Goal: Complete application form: Complete application form

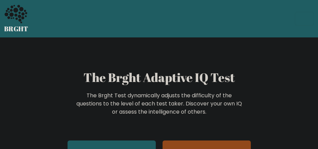
drag, startPoint x: 97, startPoint y: 11, endPoint x: 159, endPoint y: 6, distance: 62.1
click at [100, 11] on div "BRGHT BRGHT Log in Take the test Take the test" at bounding box center [159, 19] width 318 height 32
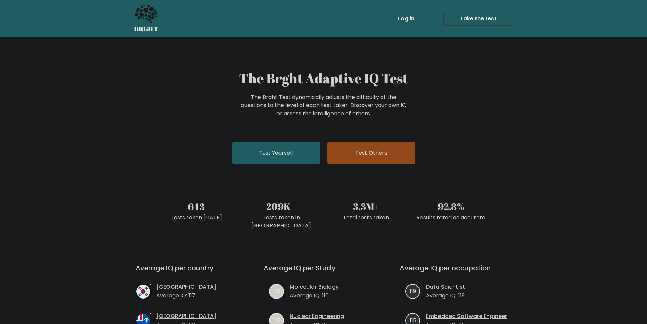
click at [318, 16] on div "Log in Take the test Take the test" at bounding box center [338, 19] width 349 height 20
click at [284, 148] on link "Test Yourself" at bounding box center [276, 153] width 88 height 22
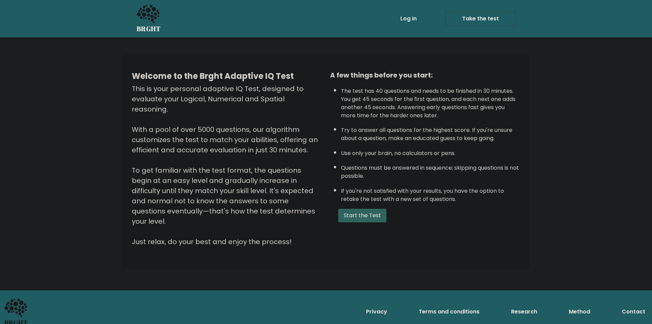
click at [364, 214] on button "Start the Test" at bounding box center [362, 216] width 48 height 14
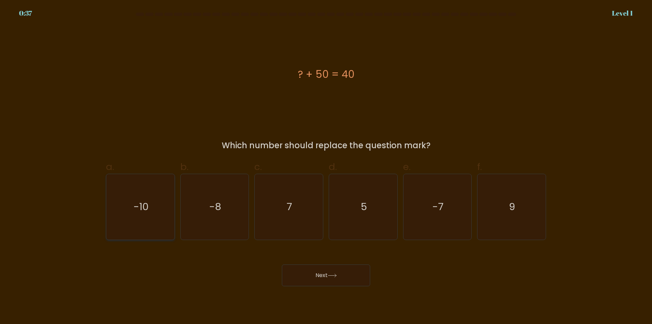
click at [150, 201] on icon "-10" at bounding box center [141, 207] width 66 height 66
click at [326, 167] on input "a. -10" at bounding box center [326, 164] width 0 height 4
radio input "true"
click at [321, 272] on button "Next" at bounding box center [326, 275] width 88 height 22
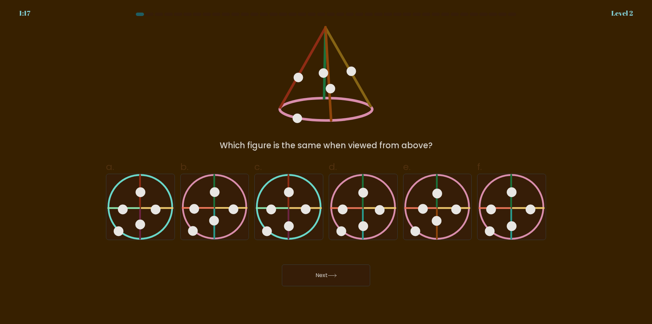
drag, startPoint x: 321, startPoint y: 148, endPoint x: 400, endPoint y: 144, distance: 79.2
click at [377, 146] on div "Which figure is the same when viewed from above?" at bounding box center [326, 145] width 432 height 12
drag, startPoint x: 412, startPoint y: 144, endPoint x: 422, endPoint y: 144, distance: 9.5
click at [414, 144] on div "Which figure is the same when viewed from above?" at bounding box center [326, 145] width 432 height 12
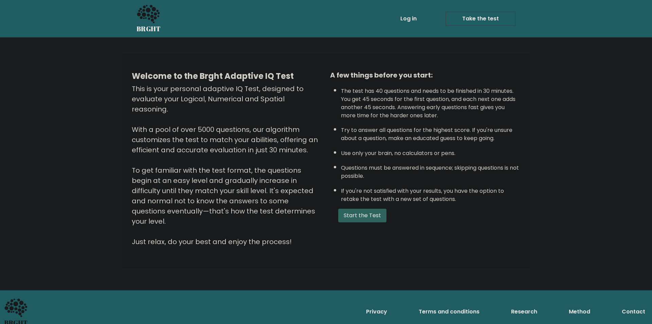
click at [375, 212] on button "Start the Test" at bounding box center [362, 216] width 48 height 14
click at [359, 210] on button "Start the Test" at bounding box center [362, 216] width 48 height 14
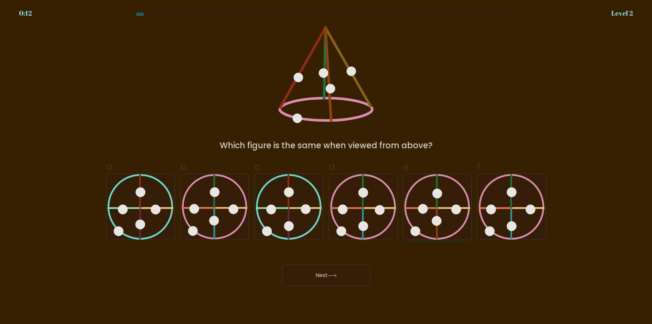
click at [430, 209] on icon at bounding box center [437, 207] width 66 height 66
click at [327, 167] on input "e." at bounding box center [326, 164] width 0 height 4
radio input "true"
click at [333, 271] on button "Next" at bounding box center [326, 275] width 88 height 22
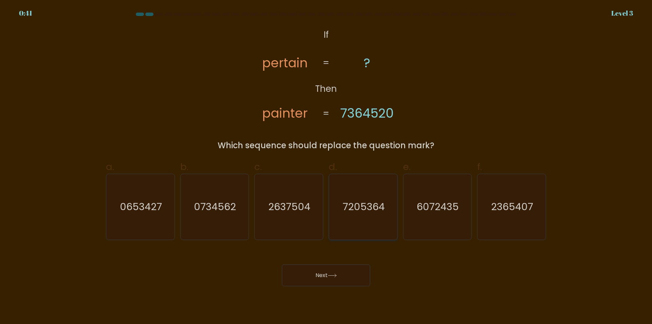
drag, startPoint x: 378, startPoint y: 209, endPoint x: 377, endPoint y: 213, distance: 4.5
click at [378, 209] on text "7205364" at bounding box center [364, 207] width 42 height 14
click at [327, 167] on input "d. 7205364" at bounding box center [326, 164] width 0 height 4
radio input "true"
click at [350, 274] on button "Next" at bounding box center [326, 275] width 88 height 22
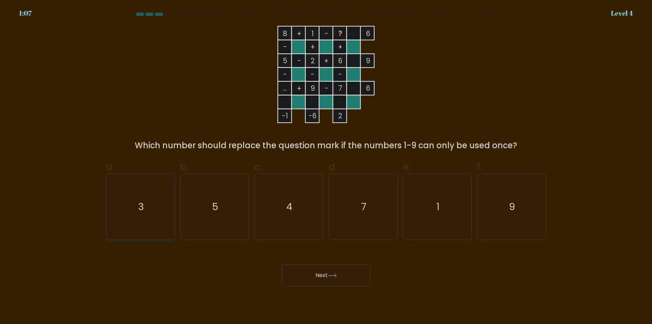
click at [153, 202] on icon "3" at bounding box center [141, 207] width 66 height 66
click at [326, 167] on input "a. 3" at bounding box center [326, 164] width 0 height 4
radio input "true"
click at [332, 278] on button "Next" at bounding box center [326, 275] width 88 height 22
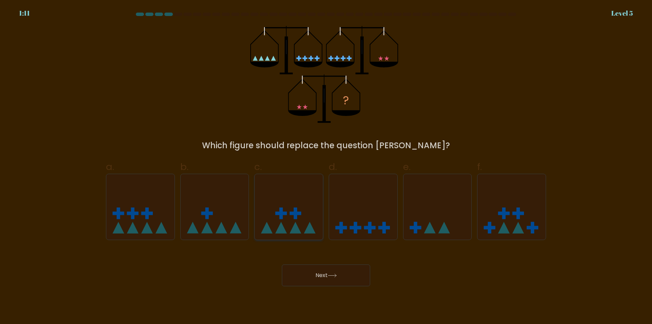
click at [287, 217] on icon at bounding box center [289, 207] width 68 height 56
click at [326, 167] on input "c." at bounding box center [326, 164] width 0 height 4
radio input "true"
click at [210, 220] on icon at bounding box center [215, 207] width 68 height 56
click at [326, 167] on input "b." at bounding box center [326, 164] width 0 height 4
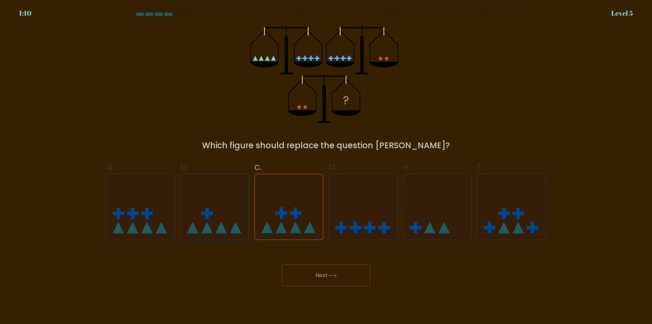
radio input "true"
click at [310, 204] on icon at bounding box center [289, 207] width 68 height 56
click at [326, 167] on input "c." at bounding box center [326, 164] width 0 height 4
radio input "true"
click at [328, 270] on button "Next" at bounding box center [326, 275] width 88 height 22
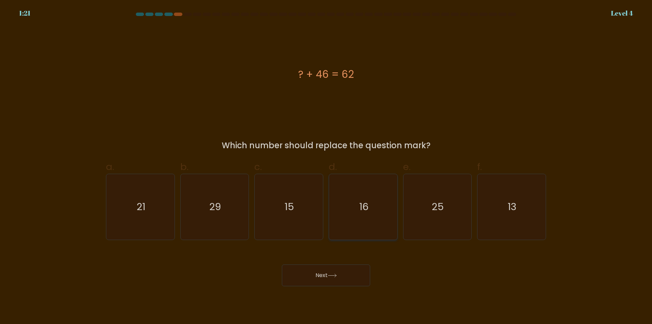
click at [369, 203] on icon "16" at bounding box center [364, 207] width 66 height 66
click at [327, 167] on input "d. 16" at bounding box center [326, 164] width 0 height 4
radio input "true"
click at [354, 269] on button "Next" at bounding box center [326, 275] width 88 height 22
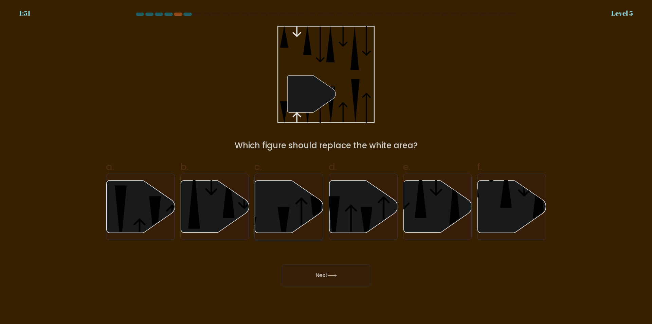
click at [293, 208] on icon at bounding box center [289, 206] width 68 height 52
click at [326, 167] on input "c." at bounding box center [326, 164] width 0 height 4
radio input "true"
click at [332, 276] on icon at bounding box center [332, 276] width 9 height 4
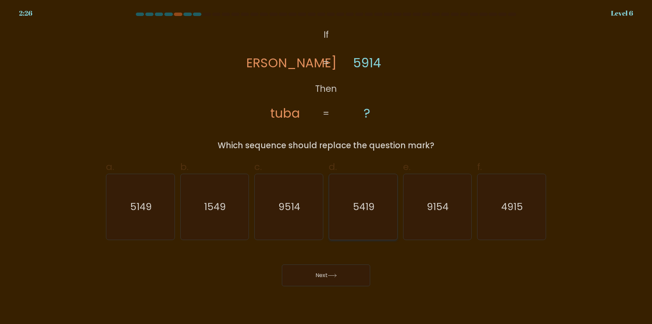
click at [373, 210] on text "5419" at bounding box center [364, 207] width 22 height 14
click at [327, 167] on input "d. 5419" at bounding box center [326, 164] width 0 height 4
radio input "true"
click at [354, 271] on button "Next" at bounding box center [326, 275] width 88 height 22
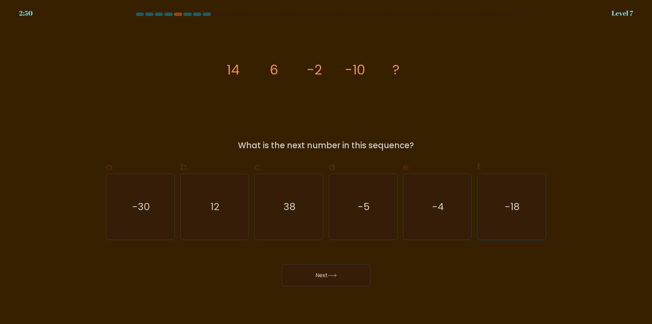
click at [527, 198] on icon "-18" at bounding box center [512, 207] width 66 height 66
click at [327, 167] on input "f. -18" at bounding box center [326, 164] width 0 height 4
radio input "true"
click at [320, 290] on body "2:50 Level 7" at bounding box center [326, 162] width 652 height 324
click at [324, 284] on button "Next" at bounding box center [326, 275] width 88 height 22
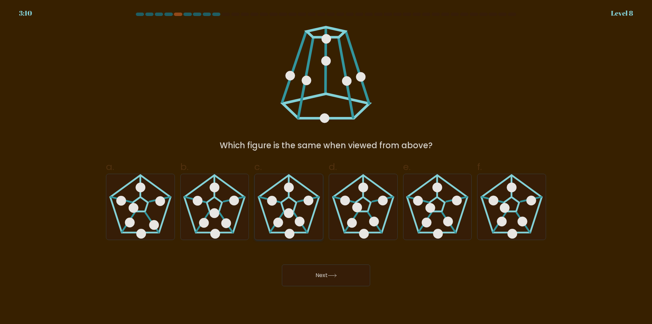
click at [295, 214] on icon at bounding box center [289, 207] width 66 height 66
click at [326, 167] on input "c." at bounding box center [326, 164] width 0 height 4
radio input "true"
click at [221, 219] on icon at bounding box center [215, 207] width 66 height 66
click at [326, 167] on input "b." at bounding box center [326, 164] width 0 height 4
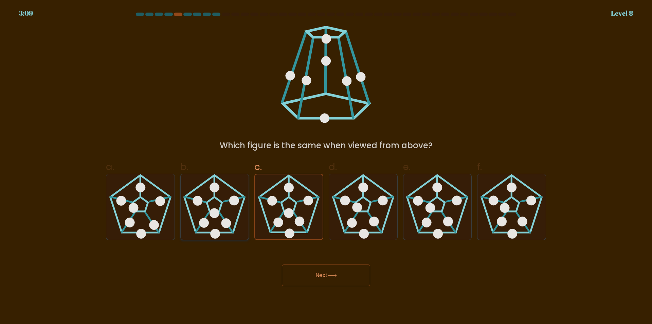
radio input "true"
click at [286, 215] on 180 at bounding box center [289, 213] width 10 height 10
click at [326, 167] on input "c." at bounding box center [326, 164] width 0 height 4
radio input "true"
click at [227, 225] on icon at bounding box center [226, 223] width 4 height 6
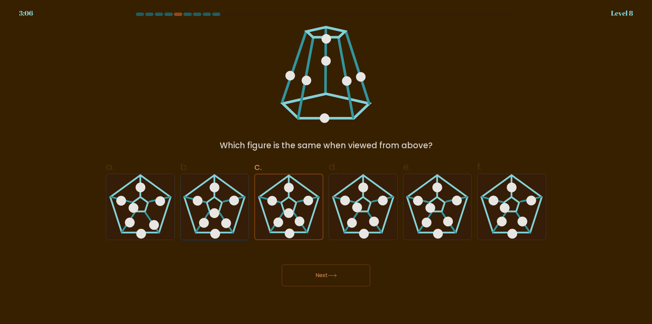
click at [326, 167] on input "b." at bounding box center [326, 164] width 0 height 4
radio input "true"
click at [285, 213] on 180 at bounding box center [289, 213] width 10 height 10
click at [326, 167] on input "c." at bounding box center [326, 164] width 0 height 4
radio input "true"
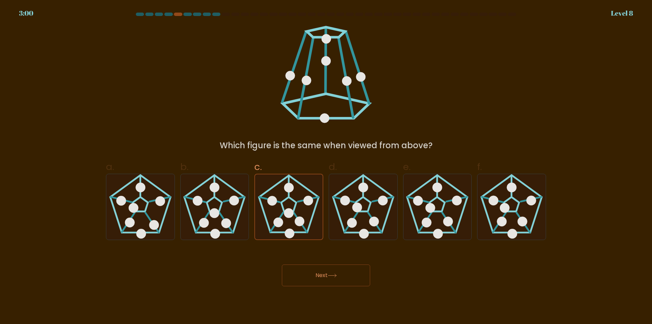
click at [318, 271] on button "Next" at bounding box center [326, 275] width 88 height 22
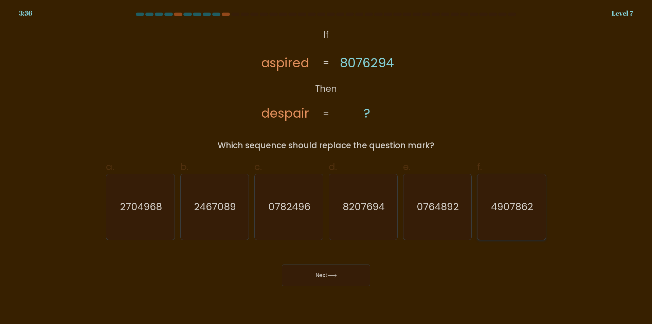
click at [517, 217] on icon "4907862" at bounding box center [512, 207] width 66 height 66
click at [327, 167] on input "f. 4907862" at bounding box center [326, 164] width 0 height 4
radio input "true"
click at [348, 264] on button "Next" at bounding box center [326, 275] width 88 height 22
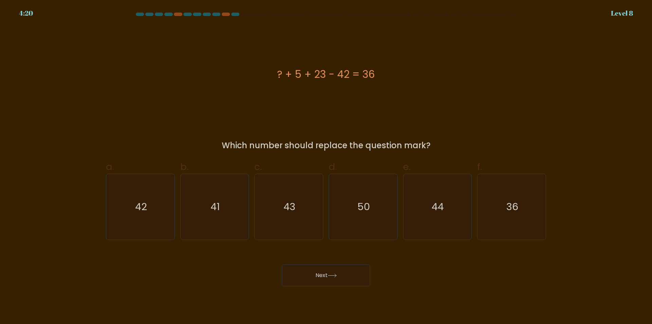
click at [313, 90] on div "? + 5 + 23 - 42 = 36" at bounding box center [326, 74] width 440 height 97
click at [357, 190] on icon "50" at bounding box center [364, 207] width 66 height 66
click at [327, 167] on input "d. 50" at bounding box center [326, 164] width 0 height 4
radio input "true"
click at [347, 272] on button "Next" at bounding box center [326, 275] width 88 height 22
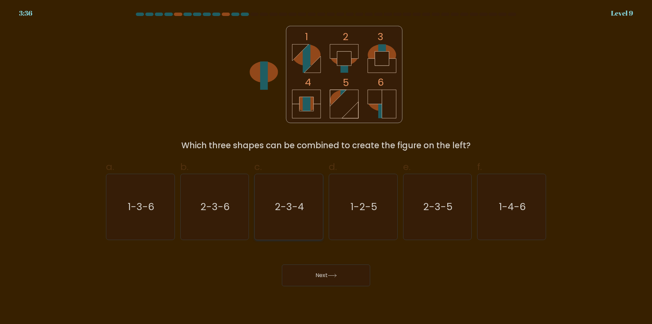
click at [306, 212] on icon "2-3-4" at bounding box center [289, 207] width 66 height 66
click at [326, 167] on input "c. 2-3-4" at bounding box center [326, 164] width 0 height 4
radio input "true"
click at [329, 269] on button "Next" at bounding box center [326, 275] width 88 height 22
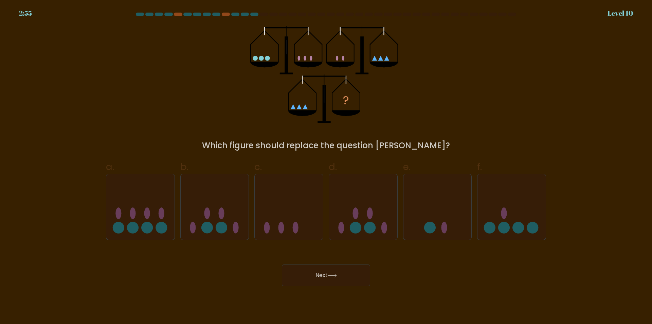
click at [193, 70] on div "? Which figure should replace the question mark?" at bounding box center [326, 89] width 449 height 126
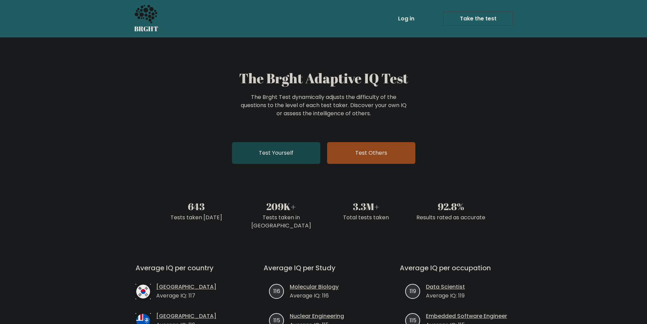
click at [291, 157] on link "Test Yourself" at bounding box center [276, 153] width 88 height 22
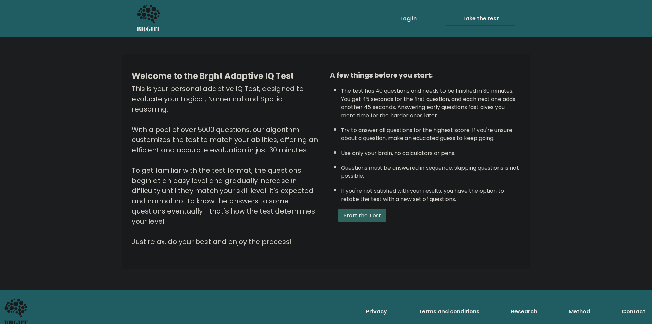
click at [356, 212] on button "Start the Test" at bounding box center [362, 216] width 48 height 14
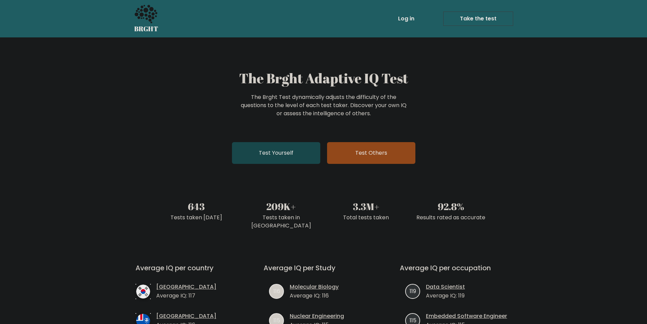
click at [280, 148] on link "Test Yourself" at bounding box center [276, 153] width 88 height 22
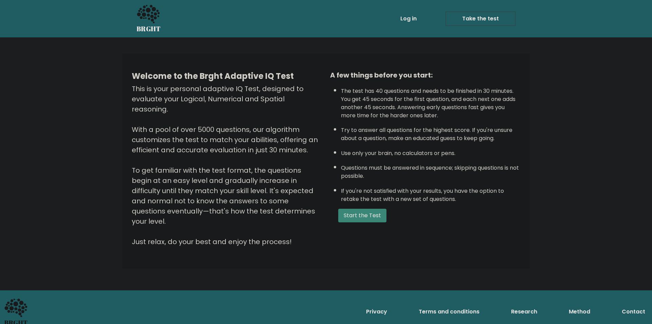
click at [575, 173] on div "Welcome to the Brght Adaptive IQ Test This is your personal adaptive IQ Test, d…" at bounding box center [326, 163] width 652 height 253
drag, startPoint x: 557, startPoint y: 197, endPoint x: 613, endPoint y: 79, distance: 130.6
click at [557, 196] on div "Welcome to the Brght Adaptive IQ Test This is your personal adaptive IQ Test, d…" at bounding box center [326, 163] width 652 height 253
click at [576, 162] on div "Welcome to the Brght Adaptive IQ Test This is your personal adaptive IQ Test, d…" at bounding box center [326, 163] width 652 height 253
click at [355, 220] on button "Start the Test" at bounding box center [362, 216] width 48 height 14
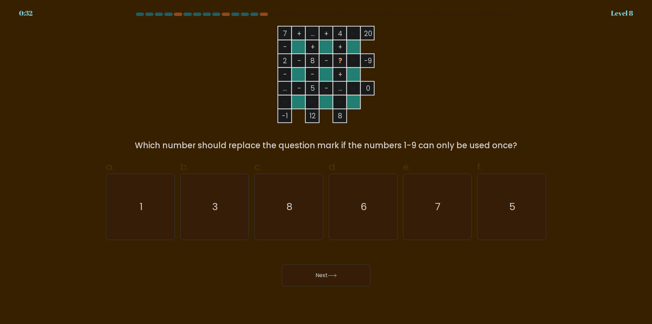
drag, startPoint x: 491, startPoint y: 146, endPoint x: 122, endPoint y: 110, distance: 370.8
click at [139, 136] on div "7 + ... + 4 20 - + + 2 - 8 - ? -9 - - + ... - 5 - ... = 0 = = = = -1 12 8 = Whi…" at bounding box center [326, 89] width 449 height 126
